Goal: Task Accomplishment & Management: Manage account settings

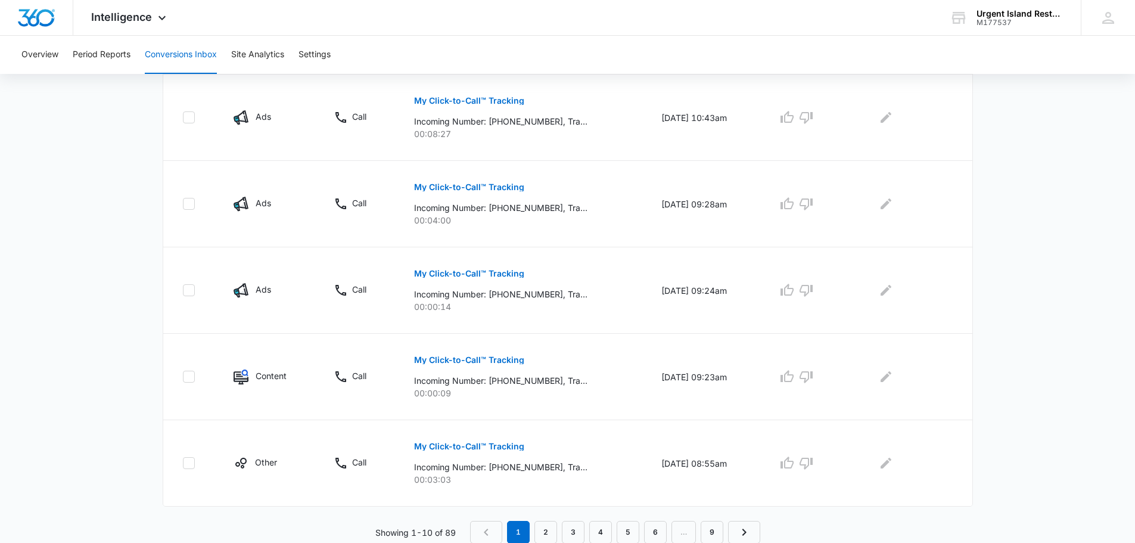
scroll to position [713, 0]
click at [723, 531] on link "9" at bounding box center [712, 531] width 23 height 23
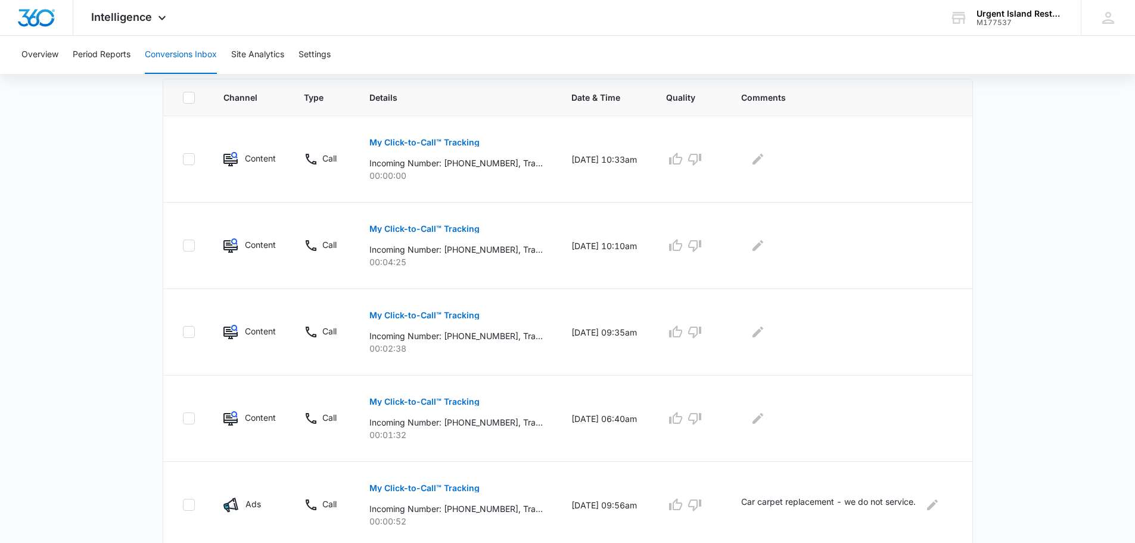
scroll to position [230, 0]
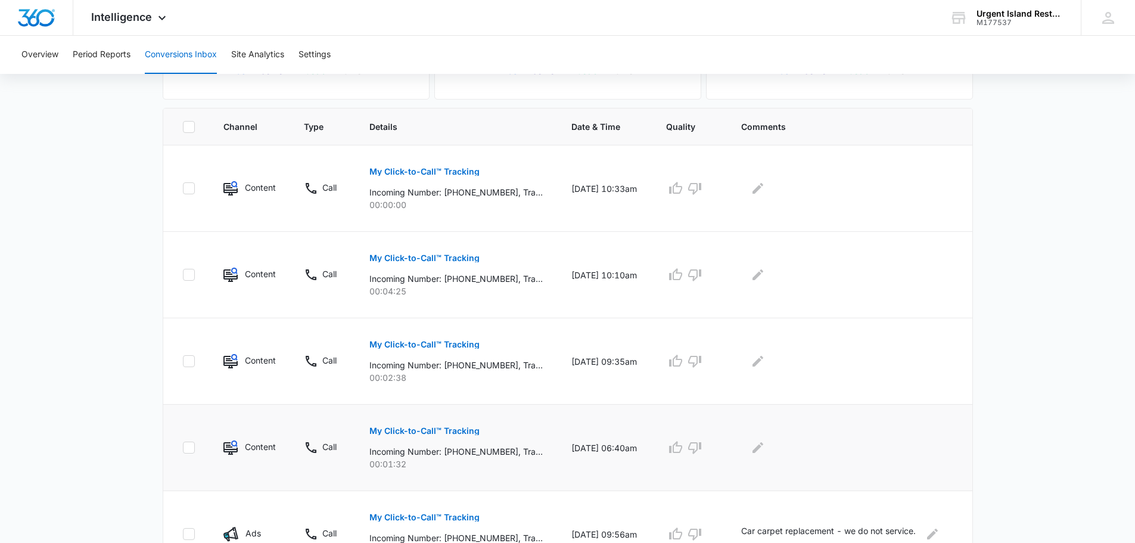
click at [450, 429] on p "My Click-to-Call™ Tracking" at bounding box center [424, 431] width 110 height 8
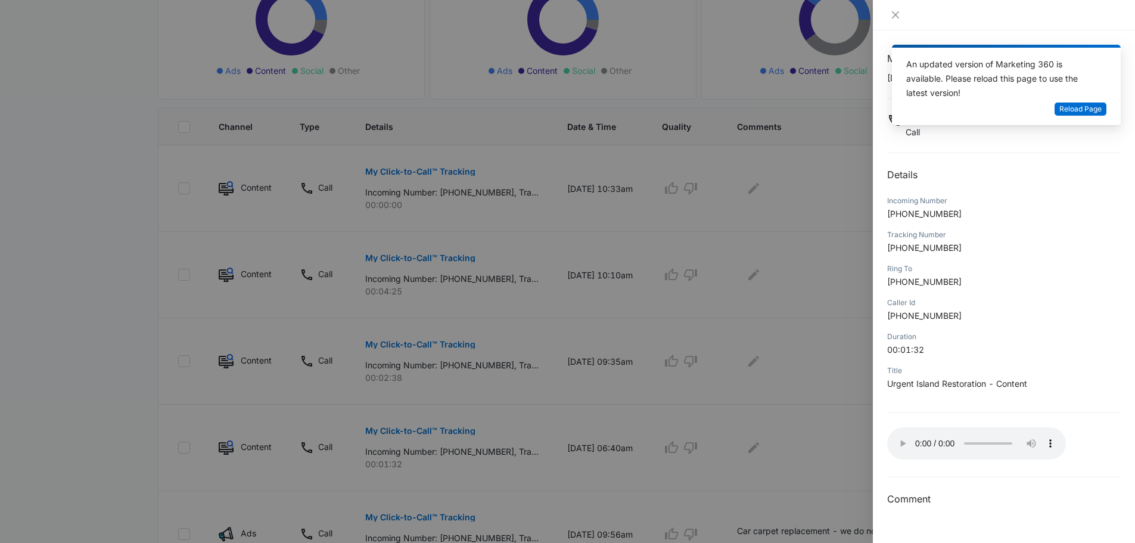
drag, startPoint x: 774, startPoint y: 399, endPoint x: 519, endPoint y: 407, distance: 255.1
click at [774, 399] on div at bounding box center [567, 271] width 1135 height 543
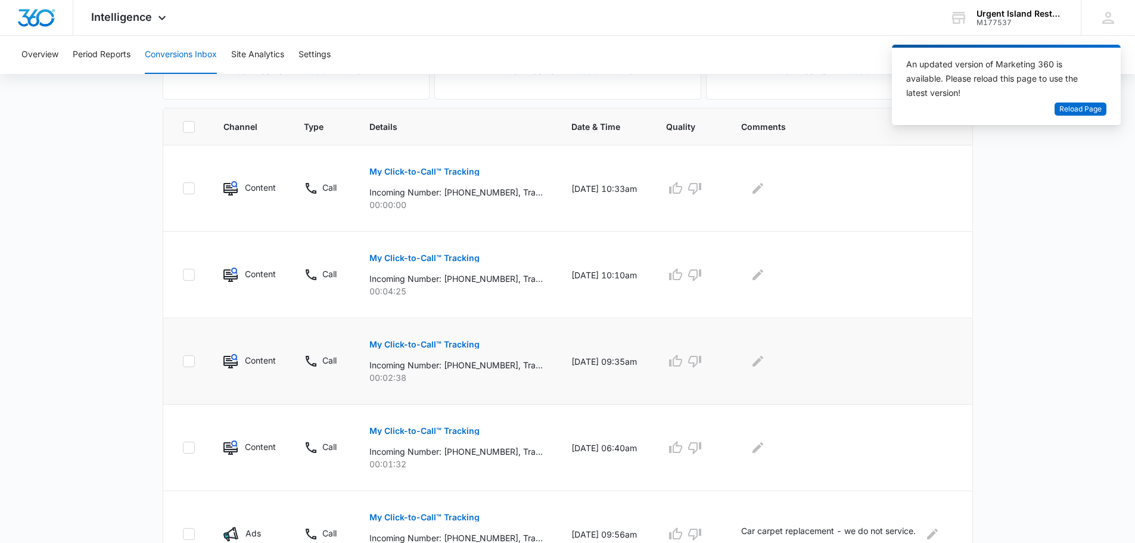
click at [418, 342] on p "My Click-to-Call™ Tracking" at bounding box center [424, 344] width 110 height 8
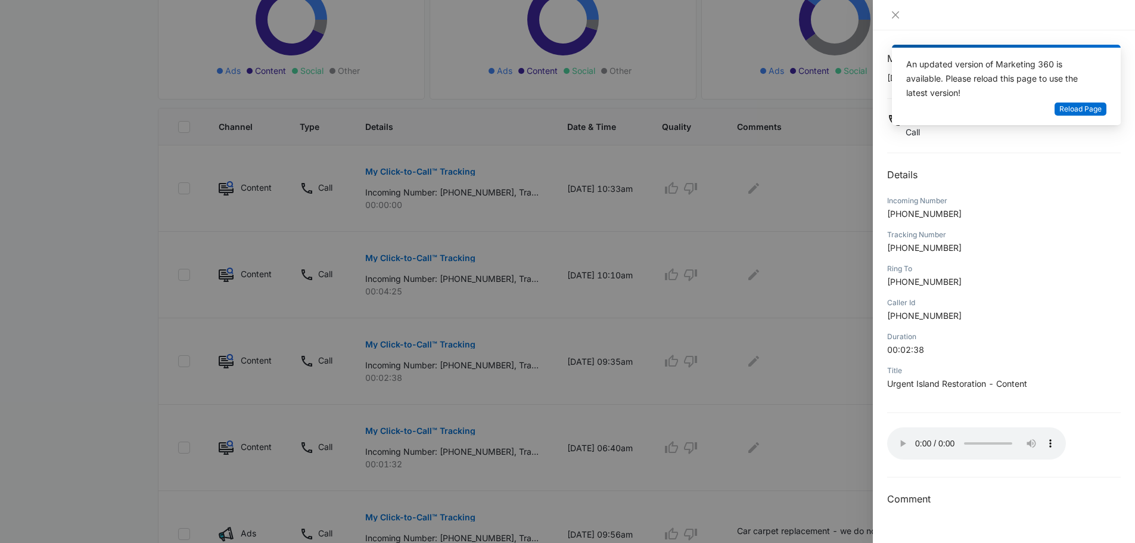
click at [486, 262] on div at bounding box center [567, 271] width 1135 height 543
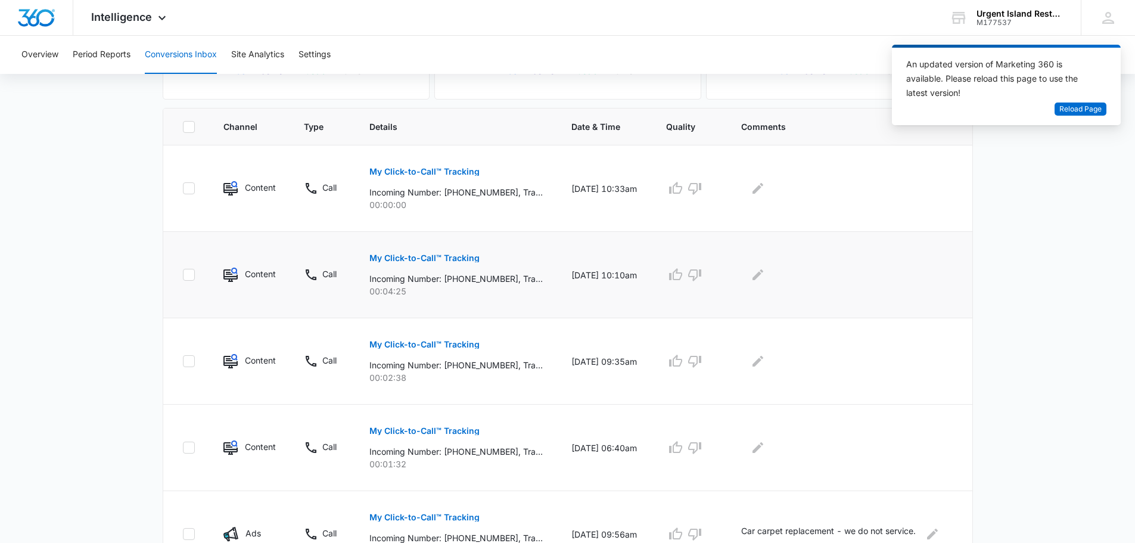
click at [426, 264] on button "My Click-to-Call™ Tracking" at bounding box center [424, 258] width 110 height 29
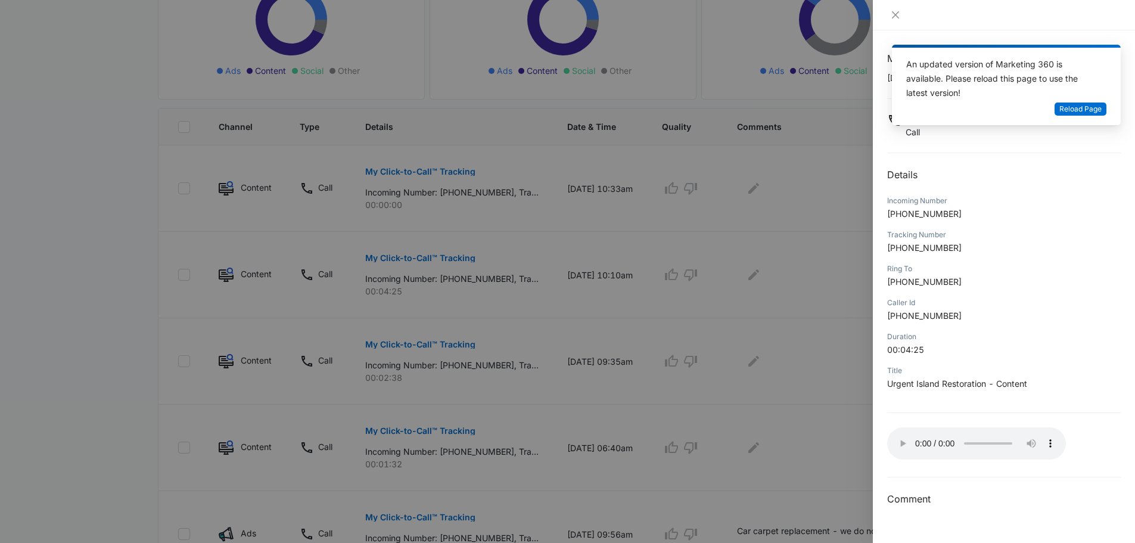
click at [620, 235] on div at bounding box center [567, 271] width 1135 height 543
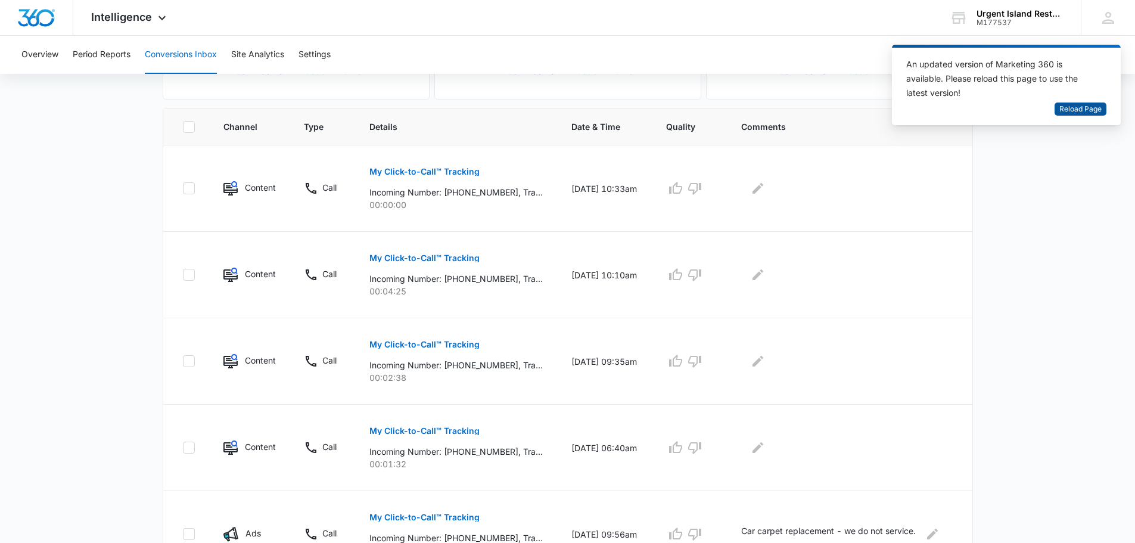
click at [1066, 112] on span "Reload Page" at bounding box center [1080, 109] width 42 height 11
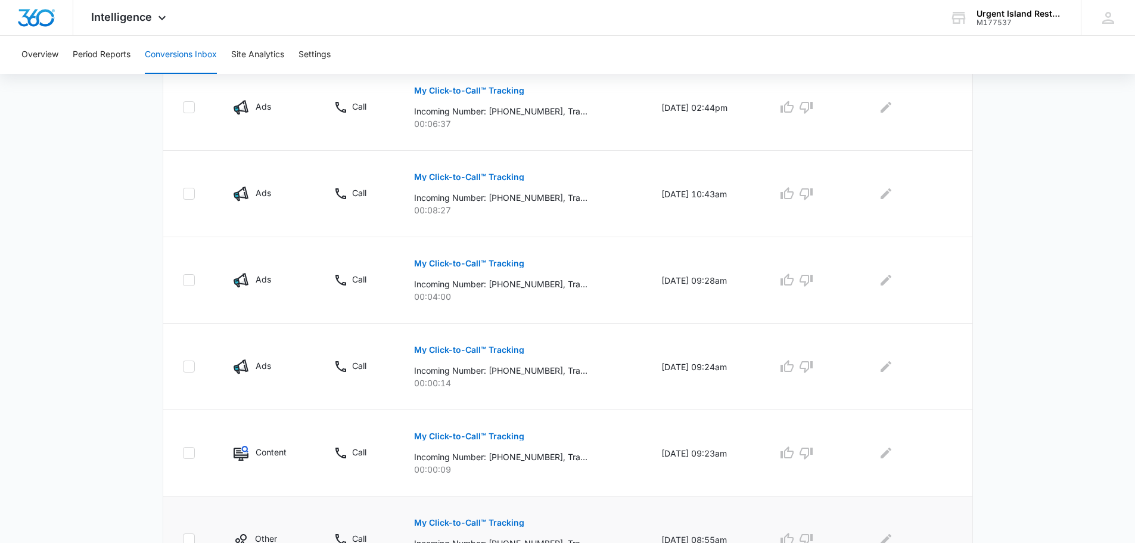
scroll to position [713, 0]
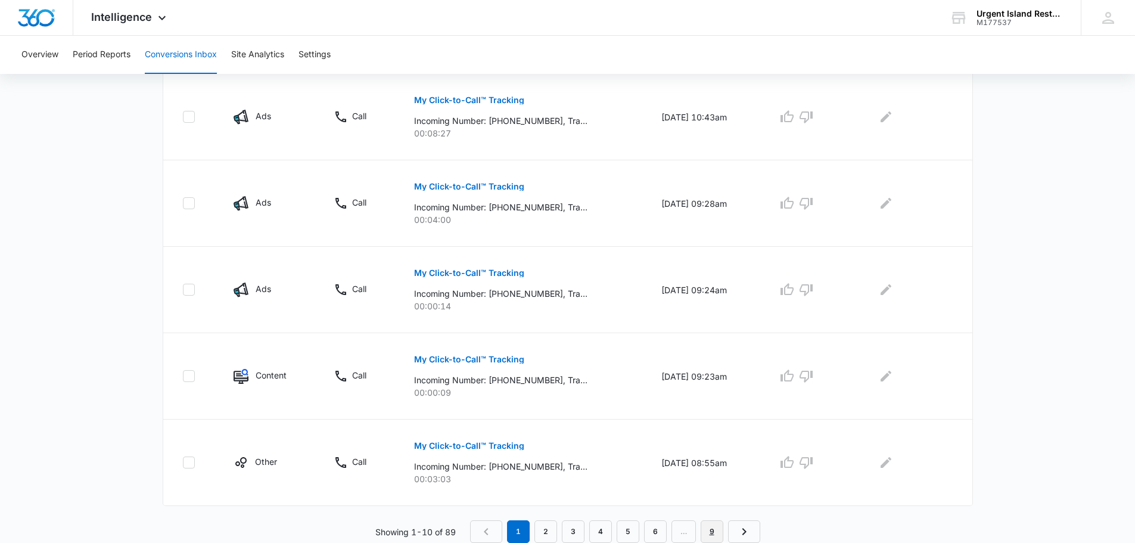
click at [708, 532] on link "9" at bounding box center [712, 531] width 23 height 23
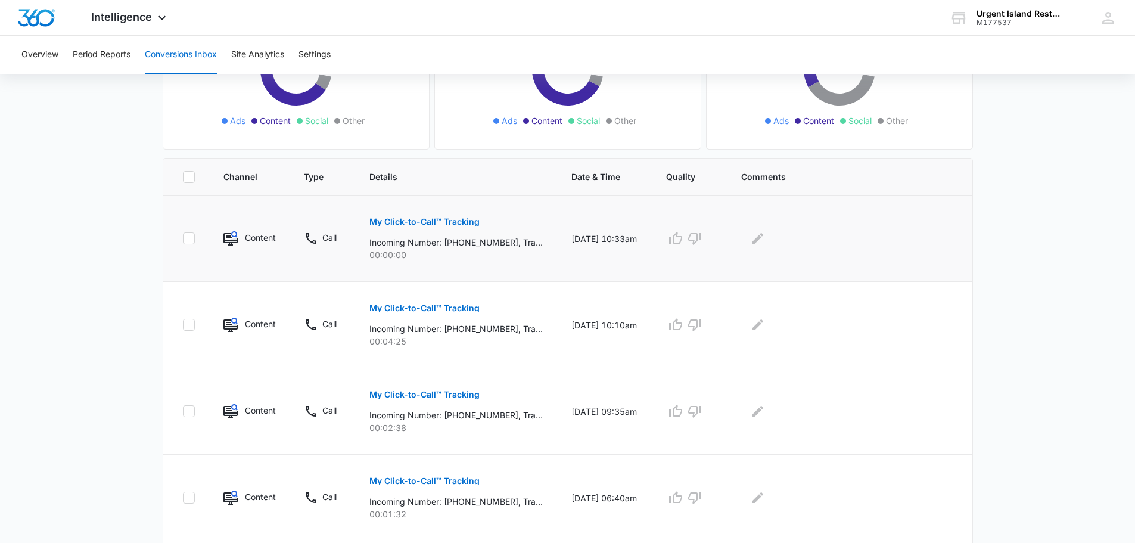
scroll to position [179, 0]
click at [468, 222] on p "My Click-to-Call™ Tracking" at bounding box center [424, 223] width 110 height 8
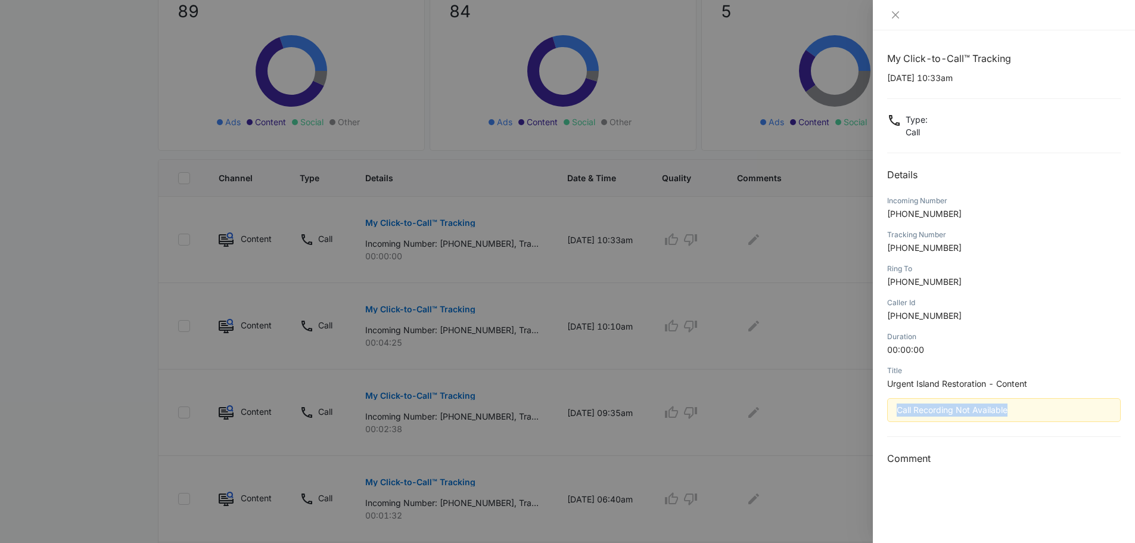
drag, startPoint x: 1023, startPoint y: 412, endPoint x: 898, endPoint y: 413, distance: 125.1
click at [898, 413] on div "Call Recording Not Available" at bounding box center [1004, 409] width 214 height 13
copy div "Call Recording Not Available"
click at [788, 270] on div at bounding box center [567, 271] width 1135 height 543
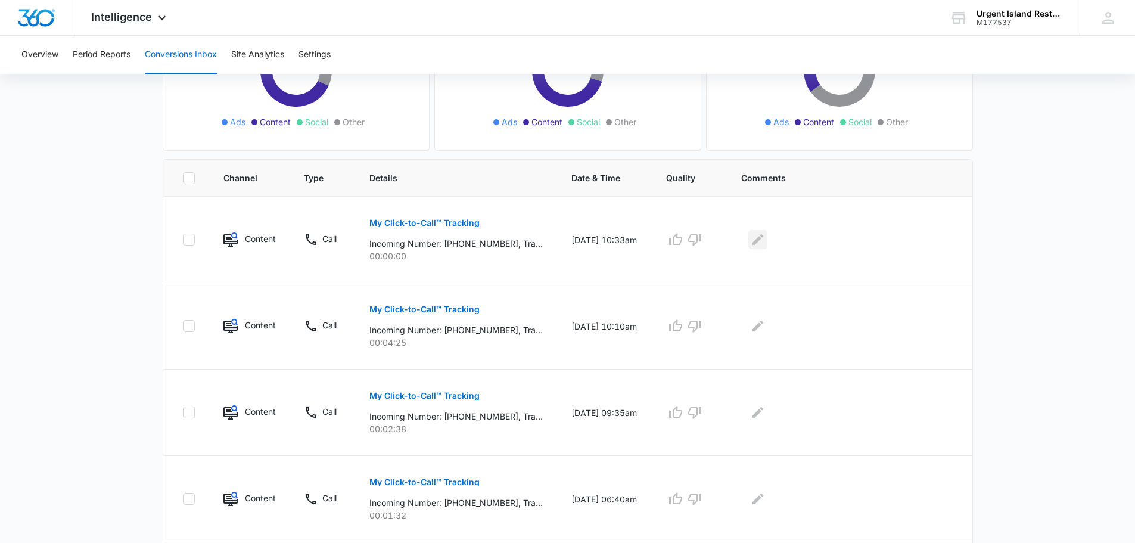
click at [765, 242] on icon "Edit Comments" at bounding box center [758, 239] width 14 height 14
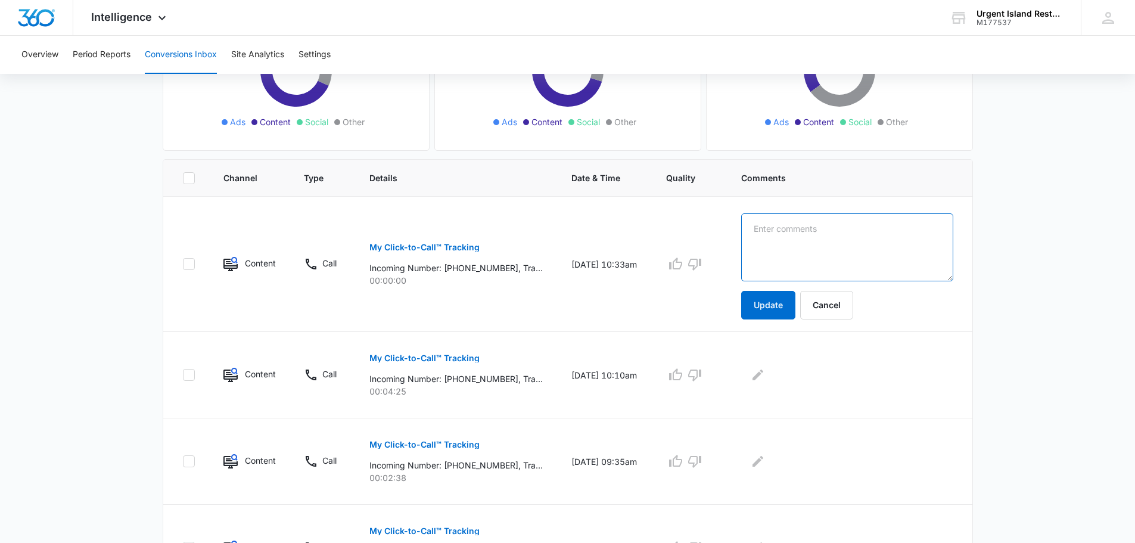
click at [821, 247] on textarea at bounding box center [847, 247] width 212 height 68
paste textarea "Call Recording Not Available"
type textarea "Call Recording Not Available"
click at [795, 304] on button "Update" at bounding box center [768, 305] width 54 height 29
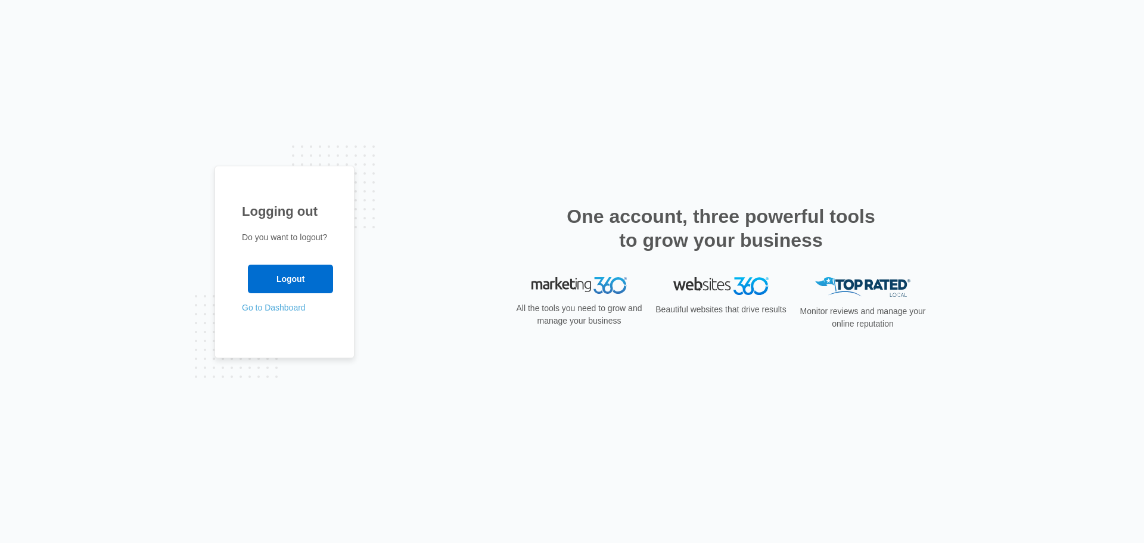
click at [270, 304] on link "Go to Dashboard" at bounding box center [274, 308] width 64 height 10
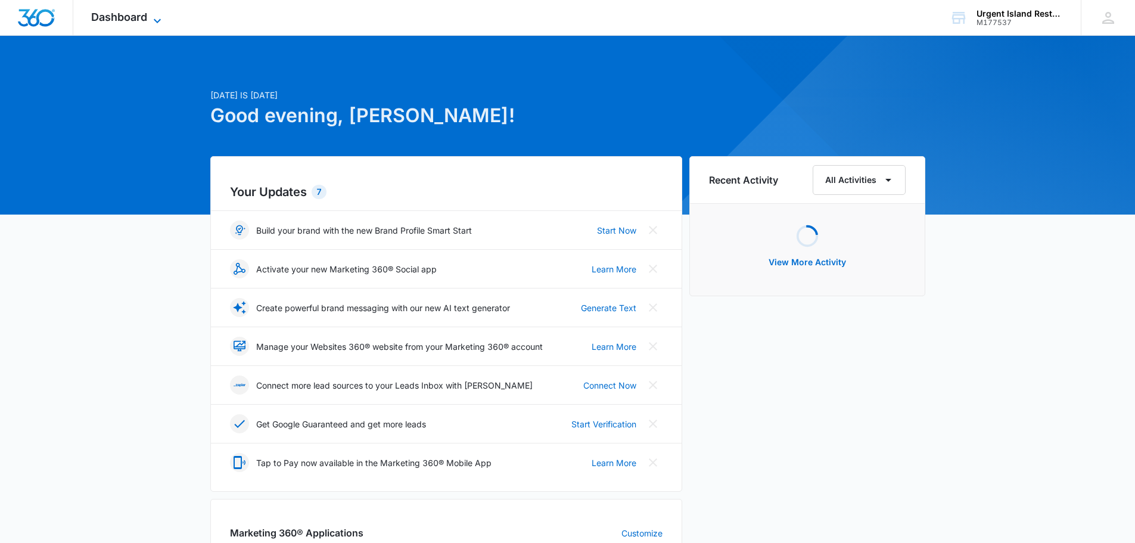
click at [145, 20] on span "Dashboard" at bounding box center [119, 17] width 56 height 13
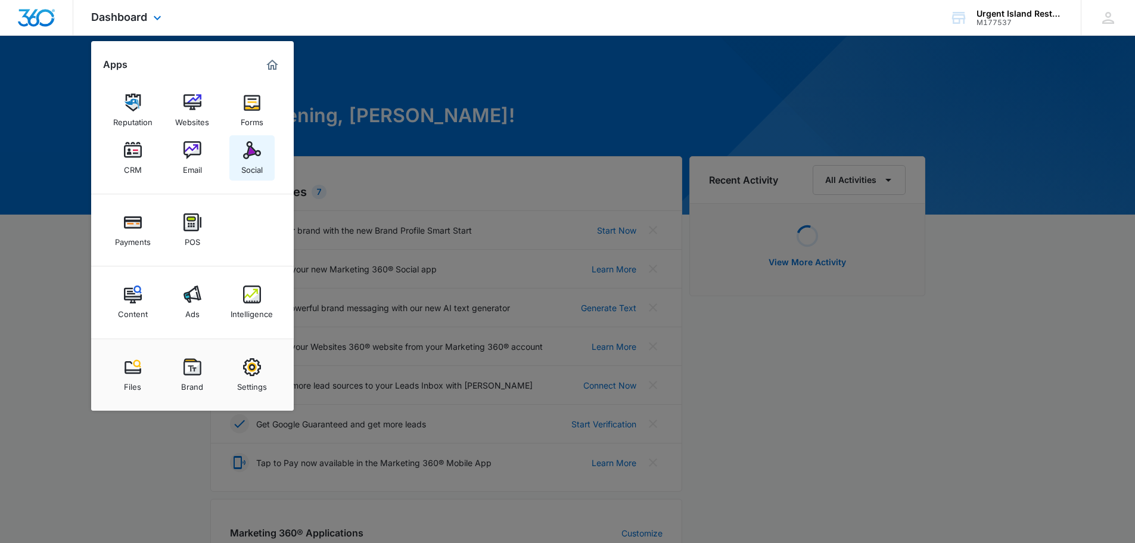
click at [253, 148] on img at bounding box center [252, 150] width 18 height 18
